Goal: Task Accomplishment & Management: Manage account settings

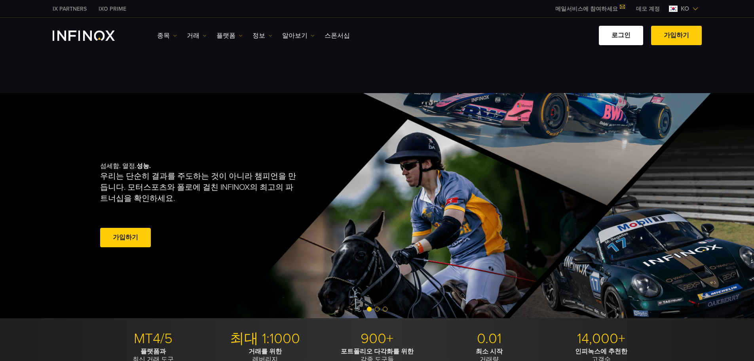
click at [622, 37] on link "로그인" at bounding box center [621, 35] width 44 height 19
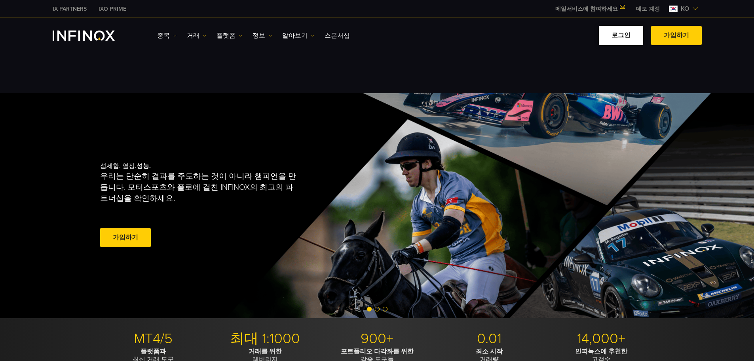
click at [622, 37] on link "로그인" at bounding box center [621, 35] width 44 height 19
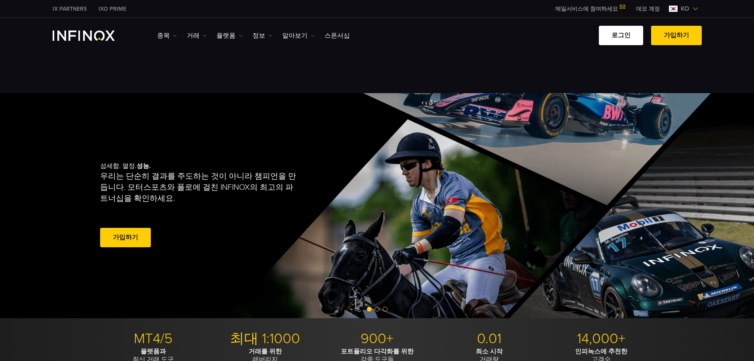
click at [622, 37] on link "로그인" at bounding box center [621, 35] width 44 height 19
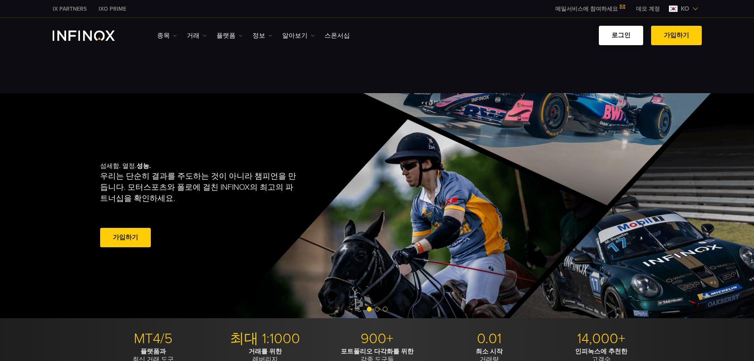
click at [622, 37] on link "로그인" at bounding box center [621, 35] width 44 height 19
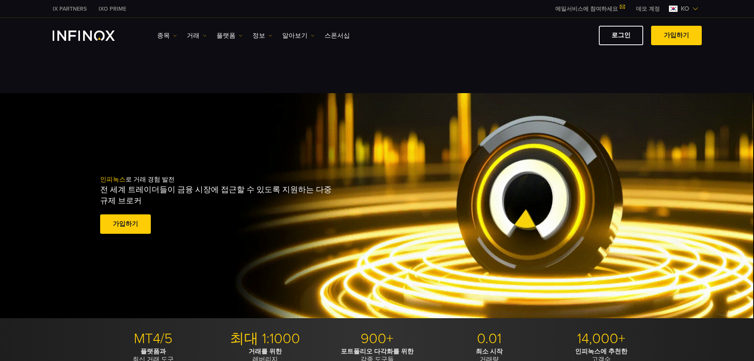
drag, startPoint x: 622, startPoint y: 37, endPoint x: 544, endPoint y: 0, distance: 86.1
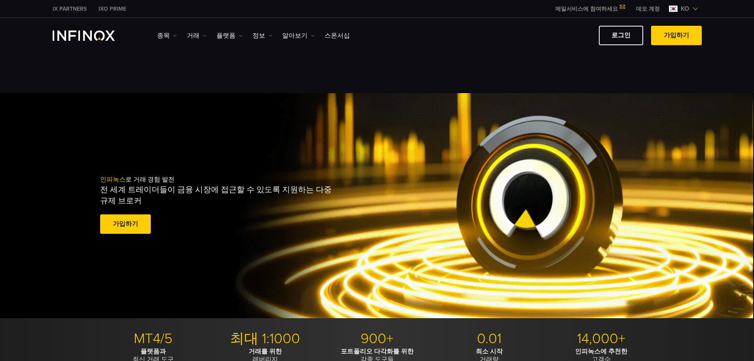
click at [622, 37] on link "로그인" at bounding box center [621, 35] width 44 height 19
